Goal: Task Accomplishment & Management: Manage account settings

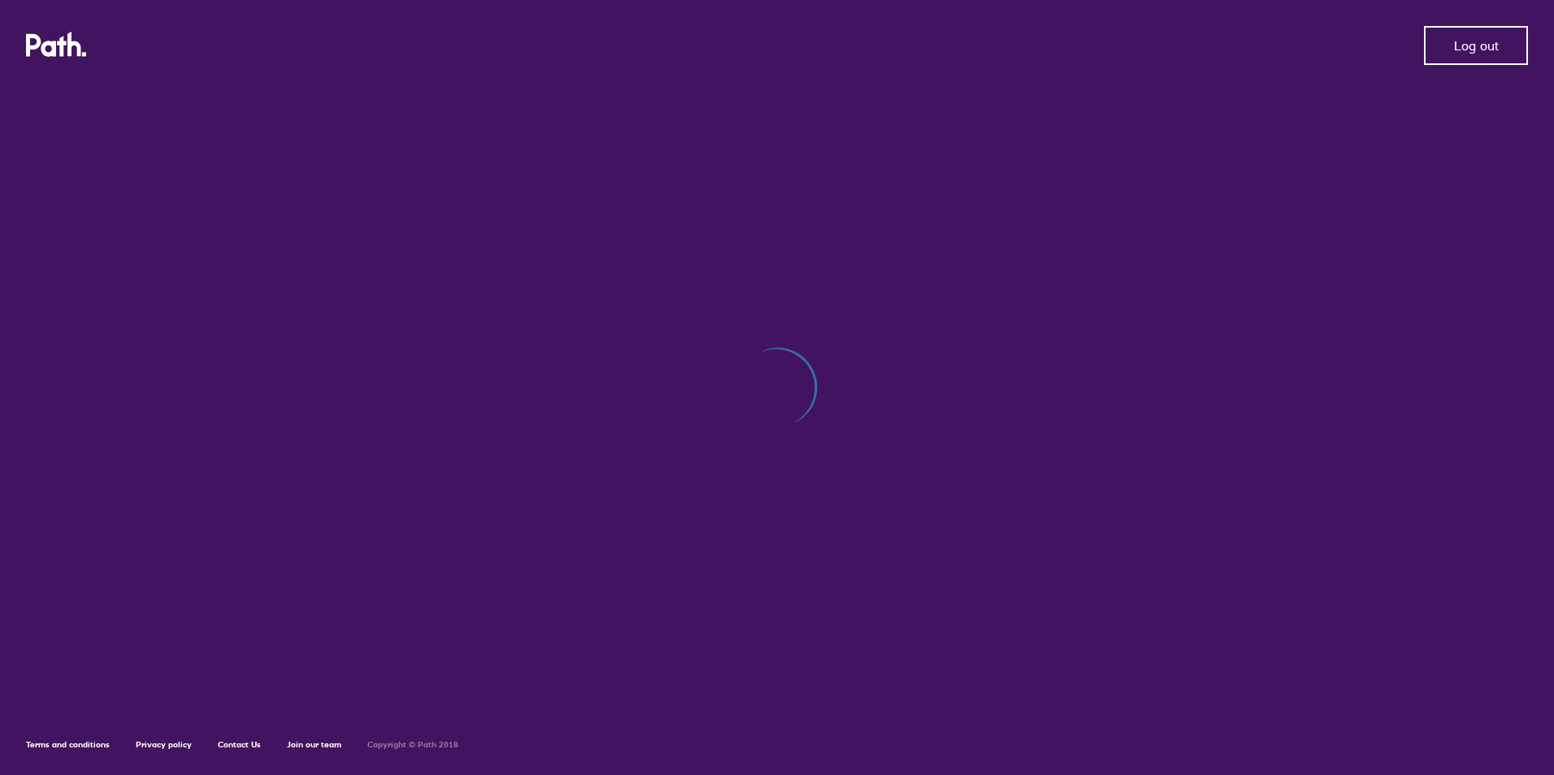
click at [1452, 44] on button "Log out" at bounding box center [1476, 45] width 104 height 39
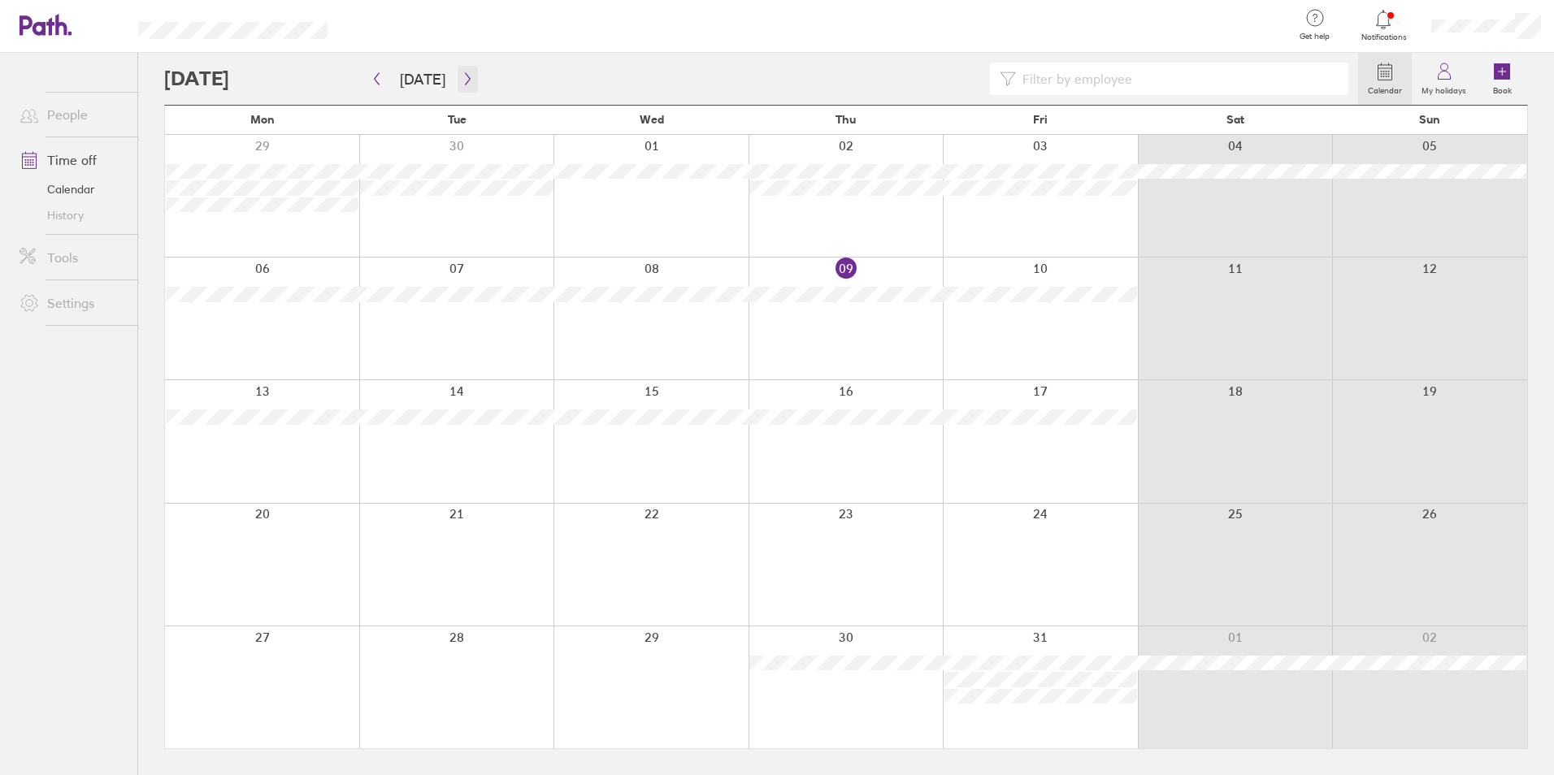
click at [463, 74] on icon "button" at bounding box center [468, 78] width 12 height 13
click at [471, 87] on button "button" at bounding box center [468, 79] width 20 height 27
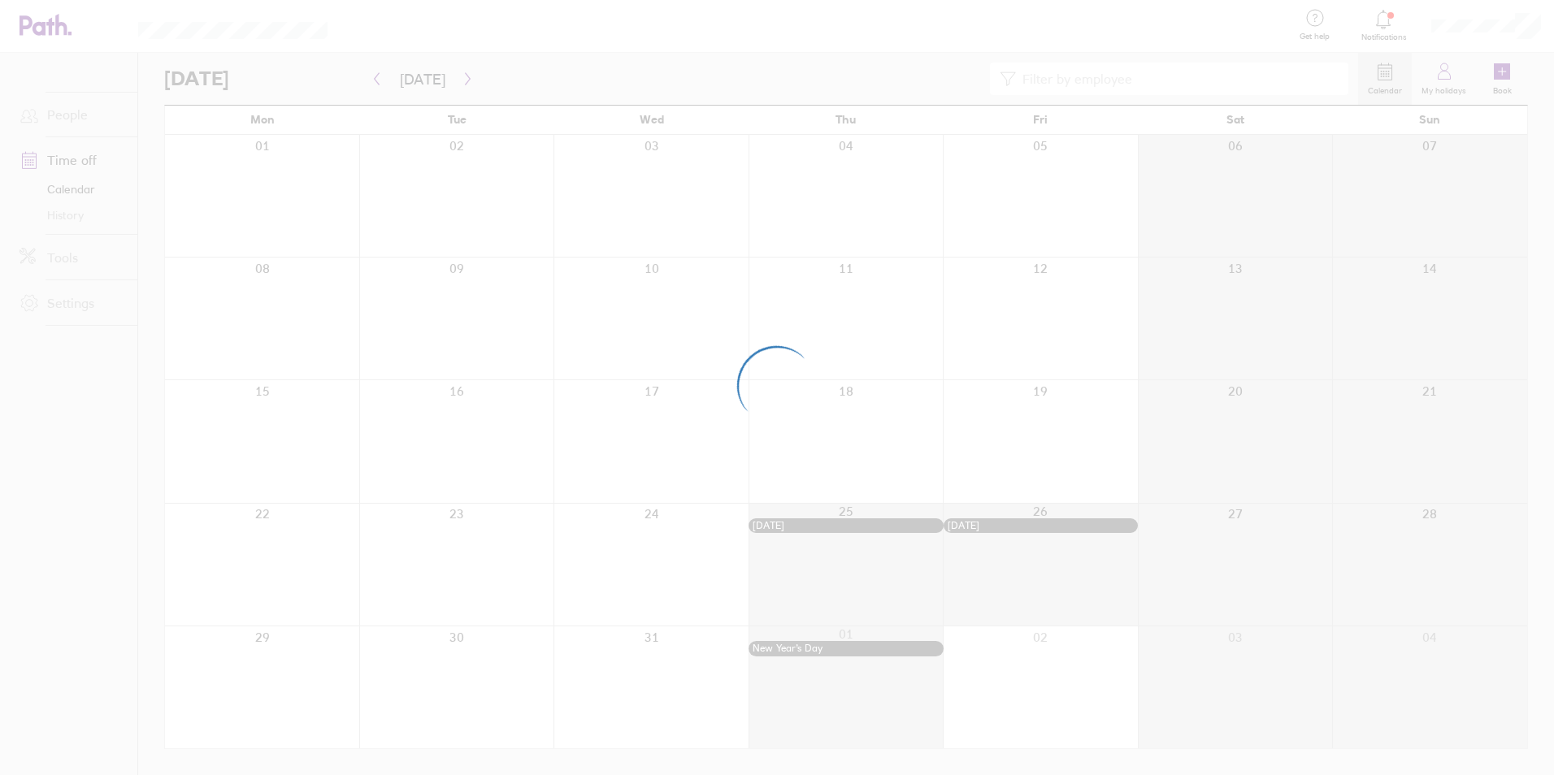
click at [383, 84] on div at bounding box center [777, 387] width 1554 height 775
